Goal: Use online tool/utility: Utilize a website feature to perform a specific function

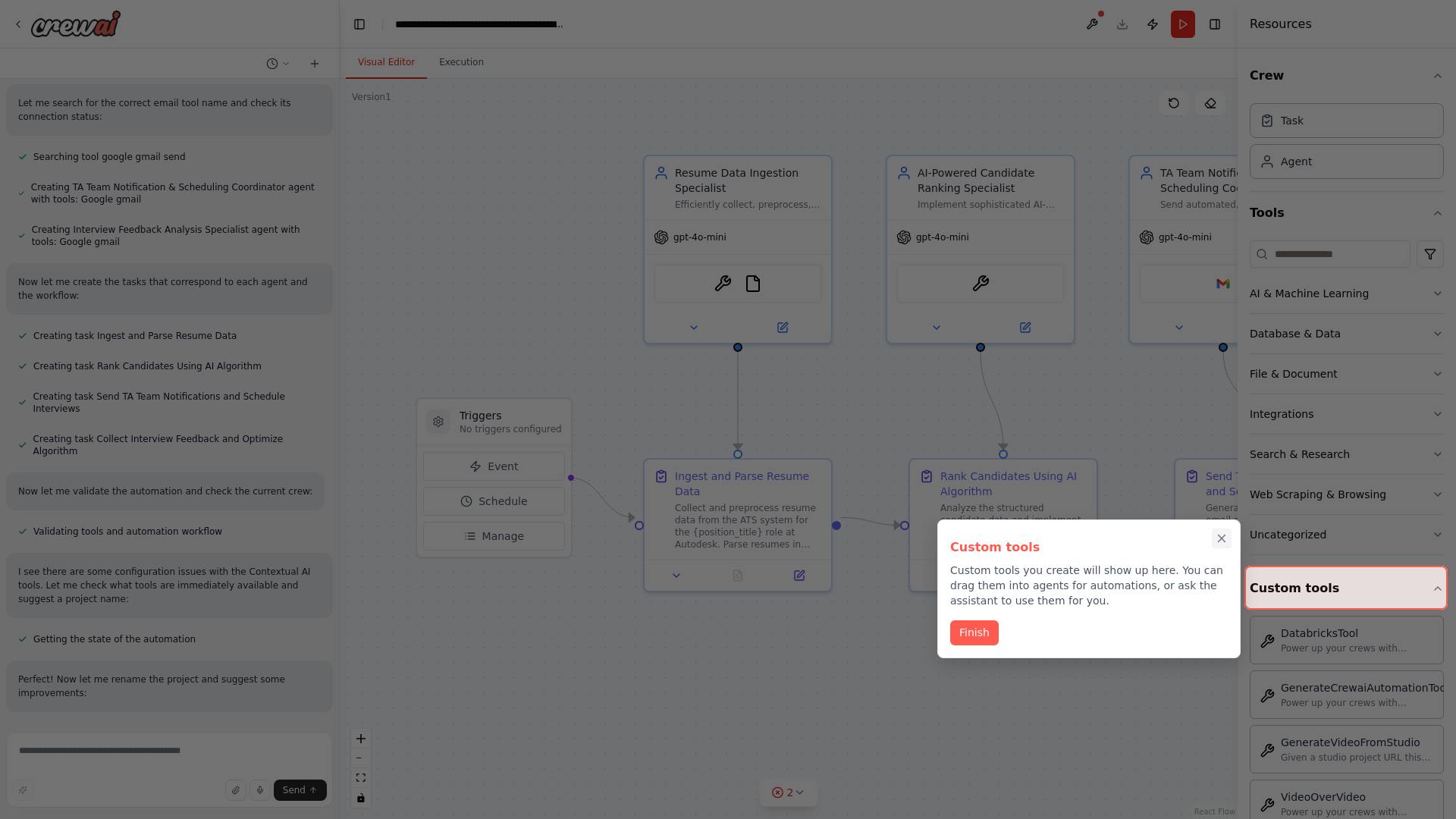
click at [1222, 538] on icon "Close walkthrough" at bounding box center [1222, 538] width 7 height 7
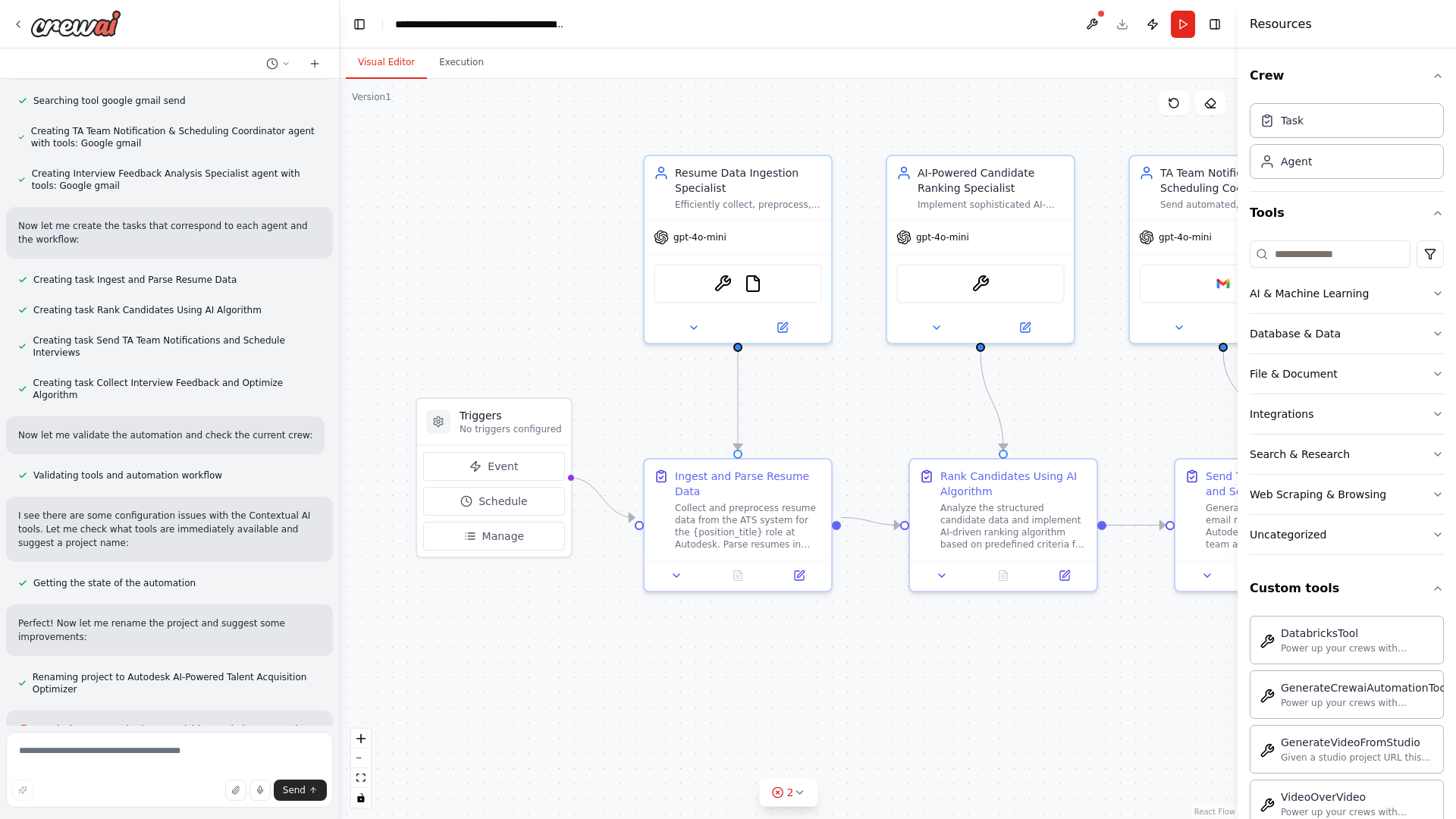
scroll to position [791, 0]
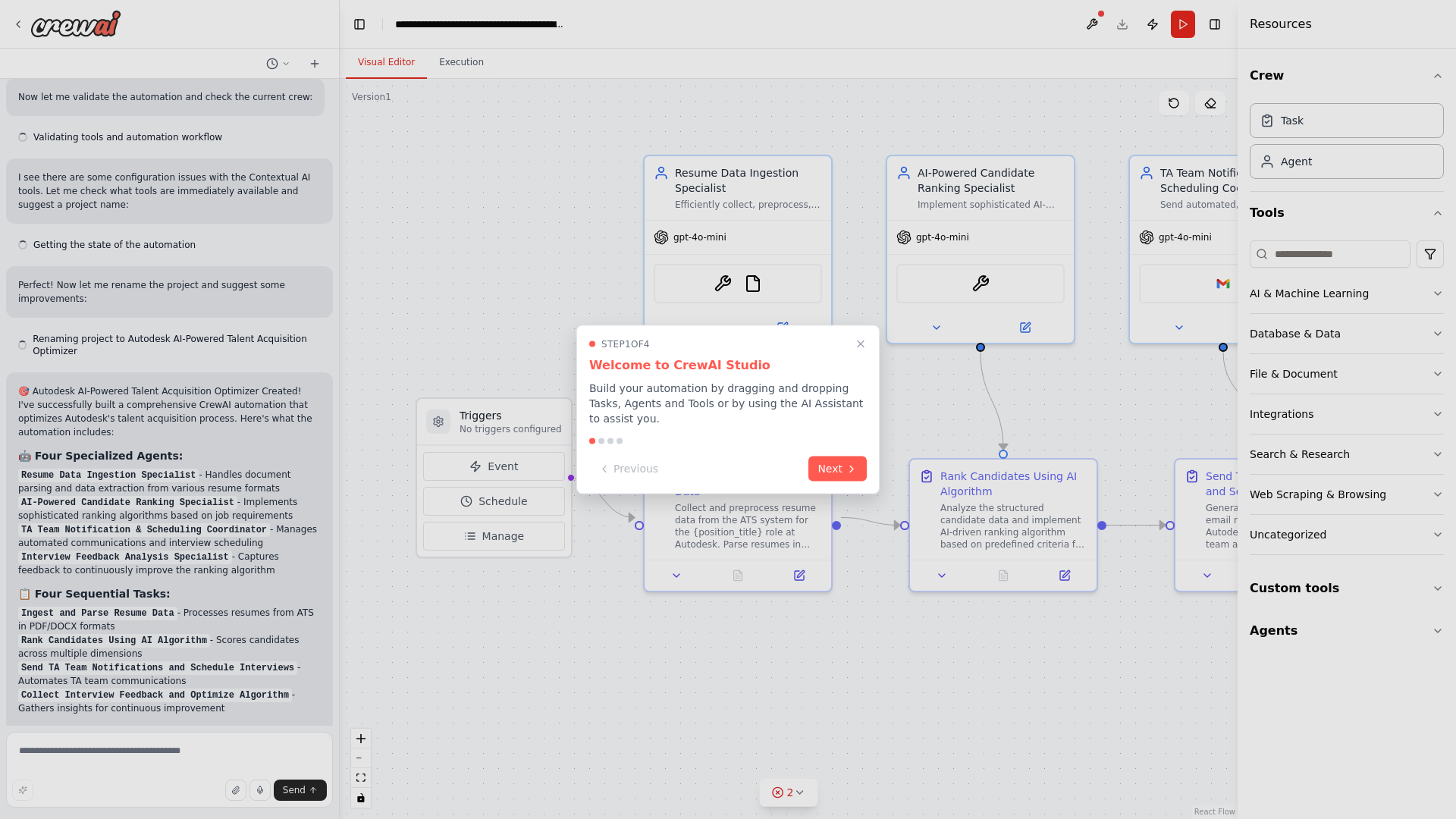
scroll to position [1268, 0]
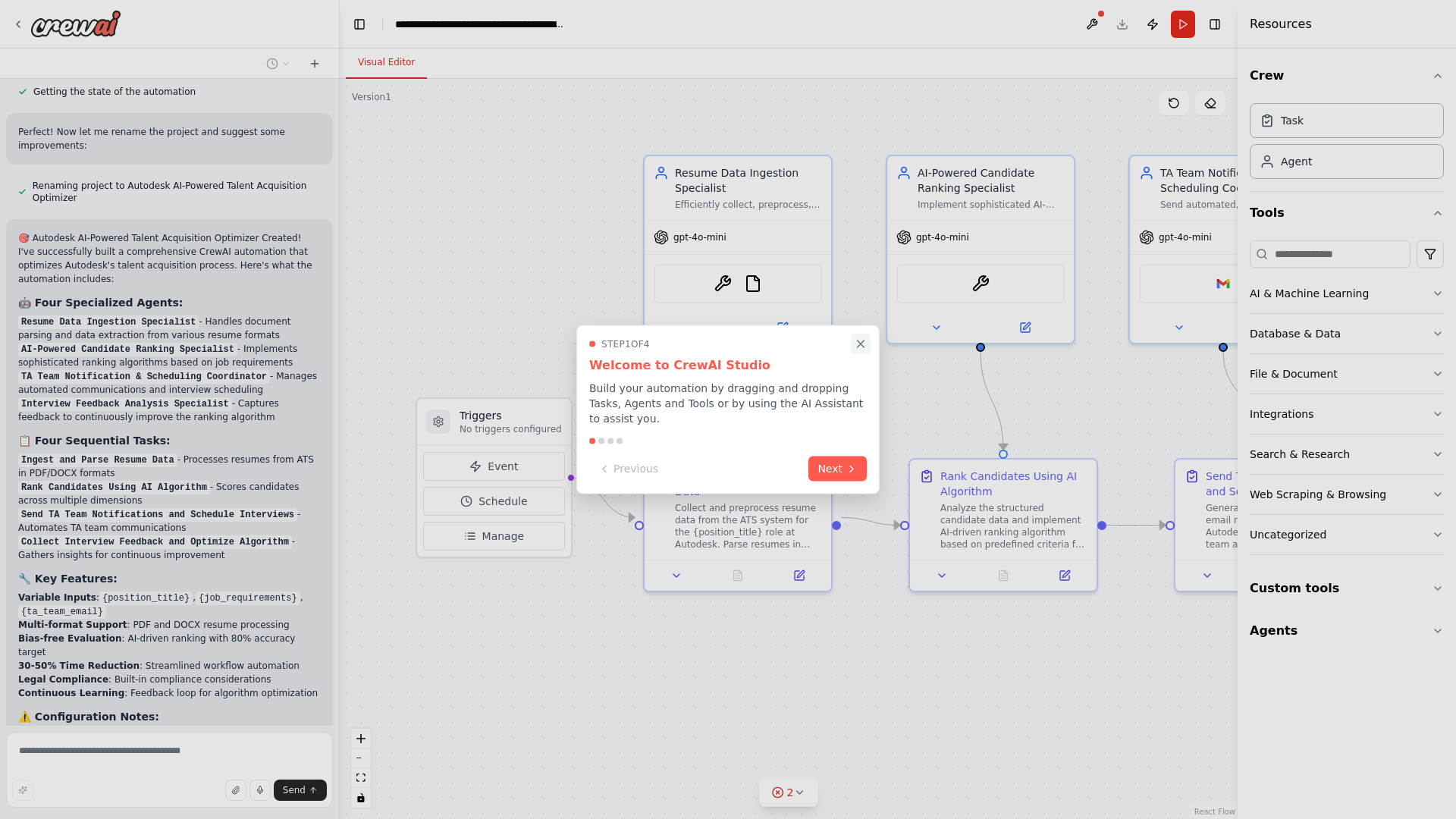
click at [861, 347] on icon "Close walkthrough" at bounding box center [861, 343] width 7 height 7
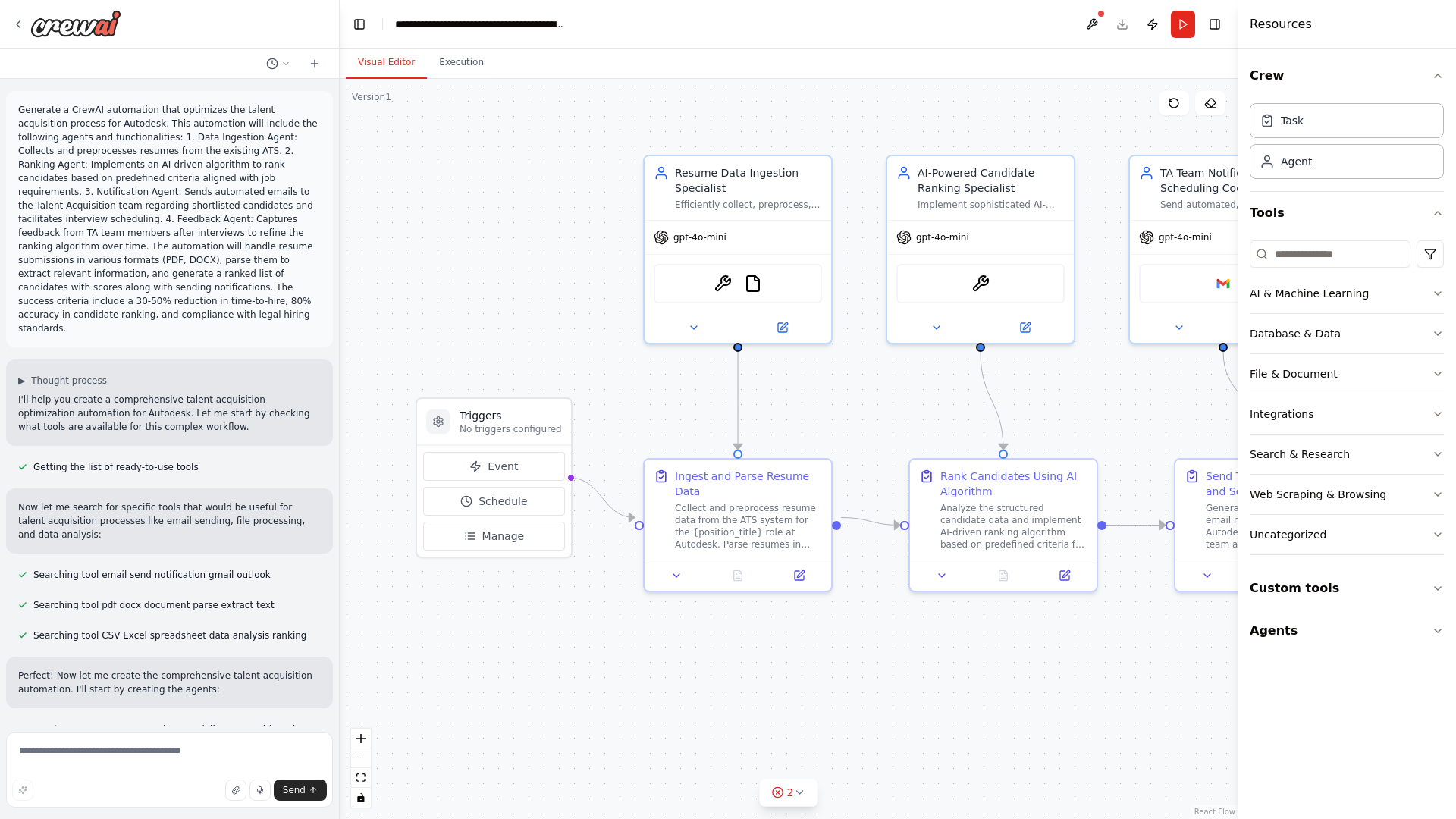
click at [21, 106] on p "Generate a CrewAI automation that optimizes the talent acquisition process for …" at bounding box center [169, 219] width 303 height 232
click at [447, 167] on div ".deletable-edge-delete-btn { width: 20px; height: 20px; border: 0px solid #ffff…" at bounding box center [788, 449] width 898 height 740
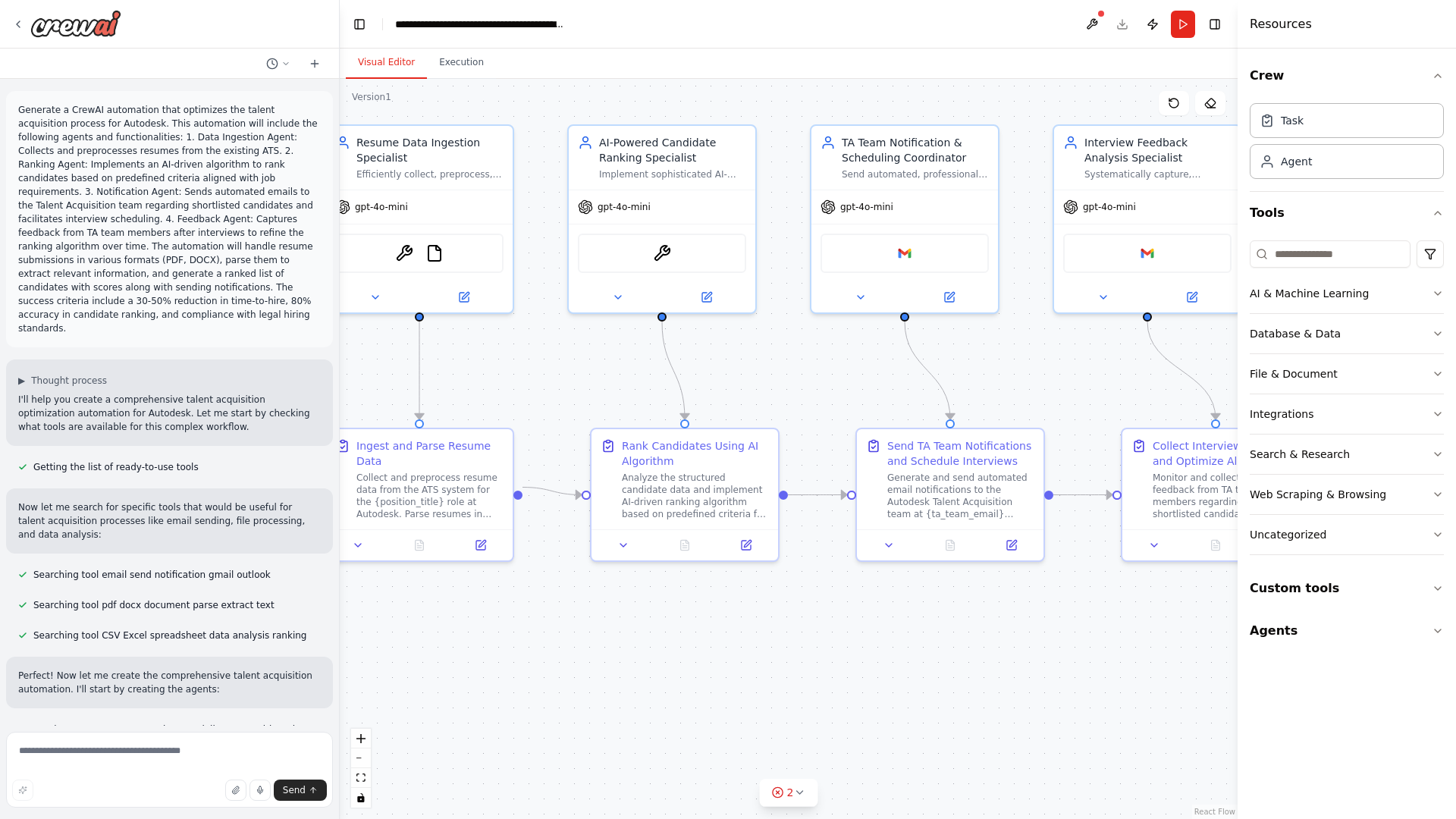
drag, startPoint x: 594, startPoint y: 315, endPoint x: 276, endPoint y: 285, distance: 319.4
click at [276, 285] on div "Generate a CrewAI automation that optimizes the talent acquisition process for …" at bounding box center [728, 409] width 1456 height 819
